Goal: Communication & Community: Connect with others

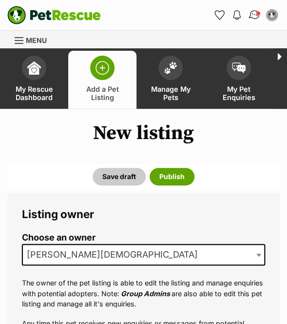
click at [253, 15] on img "Conversations" at bounding box center [254, 15] width 13 height 13
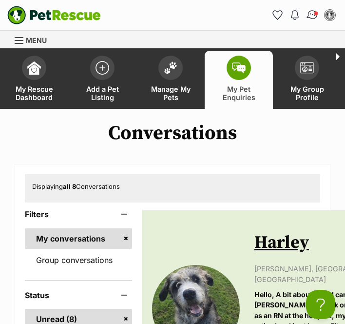
click at [287, 19] on img "Conversations" at bounding box center [312, 15] width 13 height 13
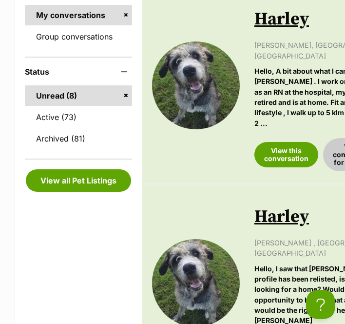
scroll to position [224, 0]
